Goal: Use online tool/utility

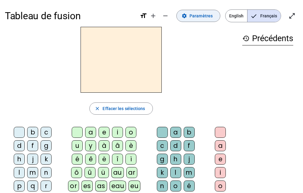
click at [194, 15] on span "Paramètres" at bounding box center [201, 15] width 23 height 7
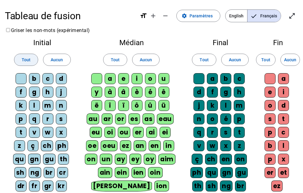
click at [28, 60] on span "Tout" at bounding box center [26, 59] width 9 height 7
click at [114, 57] on span "Tout" at bounding box center [115, 59] width 9 height 7
click at [204, 56] on span at bounding box center [204, 60] width 24 height 15
drag, startPoint x: 269, startPoint y: 56, endPoint x: 266, endPoint y: 50, distance: 7.0
click at [269, 56] on button "Tout" at bounding box center [266, 60] width 20 height 12
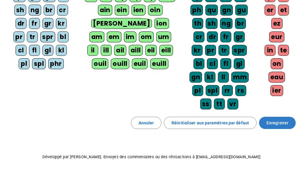
click at [275, 118] on span at bounding box center [277, 123] width 37 height 15
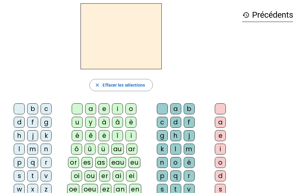
scroll to position [31, 0]
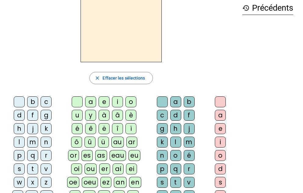
click at [20, 139] on div "l" at bounding box center [19, 142] width 11 height 11
click at [86, 100] on div "a" at bounding box center [90, 102] width 11 height 11
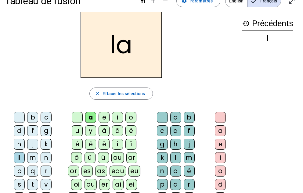
scroll to position [0, 0]
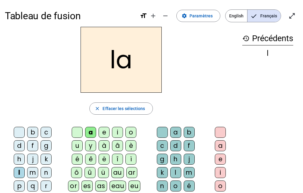
click at [106, 137] on div "e" at bounding box center [104, 132] width 11 height 11
click at [80, 143] on div "u" at bounding box center [77, 146] width 11 height 11
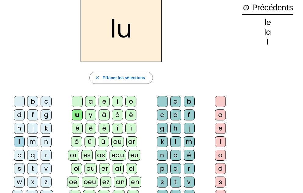
scroll to position [31, 0]
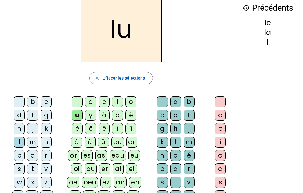
click at [35, 165] on div "t" at bounding box center [32, 169] width 11 height 11
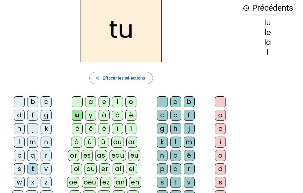
click at [101, 99] on div "e" at bounding box center [104, 102] width 11 height 11
click at [94, 101] on div "a" at bounding box center [90, 102] width 11 height 11
